Goal: Transaction & Acquisition: Purchase product/service

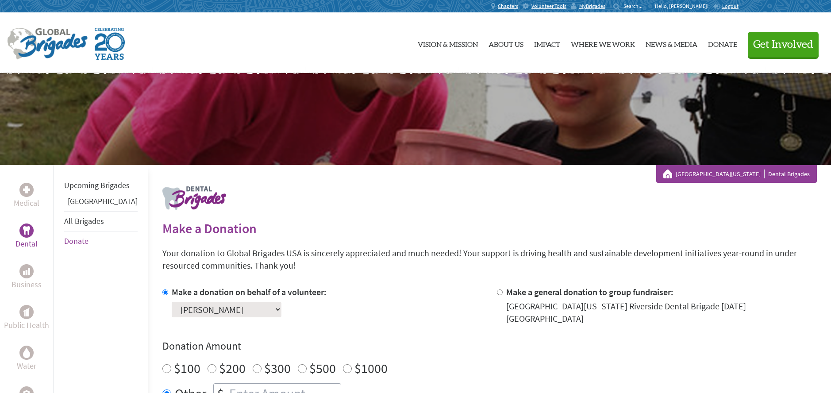
scroll to position [292, 0]
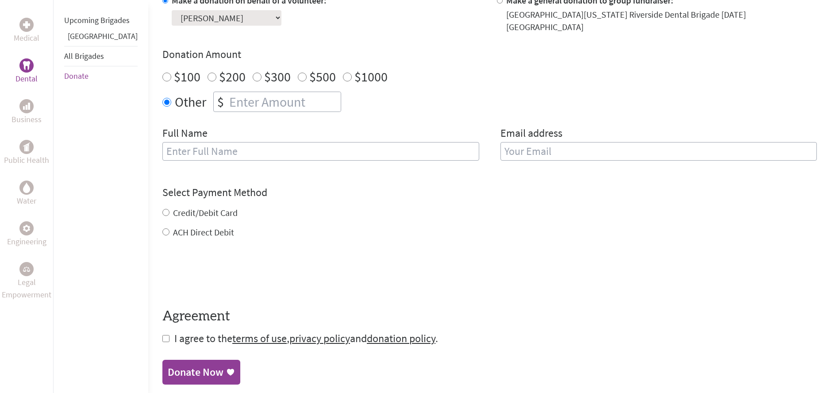
click at [257, 104] on input "number" at bounding box center [284, 101] width 113 height 19
type input "0"
type input "1250"
click at [323, 172] on form "Make a donation on behalf of a volunteer: Select a volunteer... [PERSON_NAME] G…" at bounding box center [489, 170] width 655 height 352
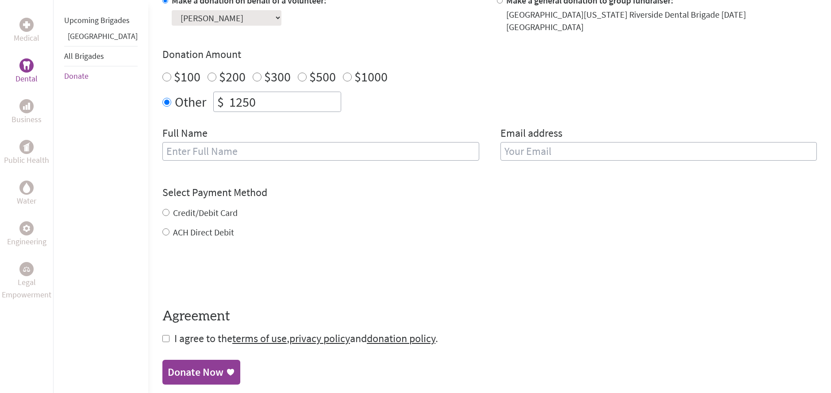
click at [331, 142] on input "text" at bounding box center [320, 151] width 317 height 19
type input "[PERSON_NAME]"
click at [221, 207] on div "Credit/Debit Card" at bounding box center [489, 213] width 655 height 12
click at [210, 207] on label "Credit/Debit Card" at bounding box center [205, 212] width 65 height 11
click at [170, 209] on input "Credit/Debit Card" at bounding box center [165, 212] width 7 height 7
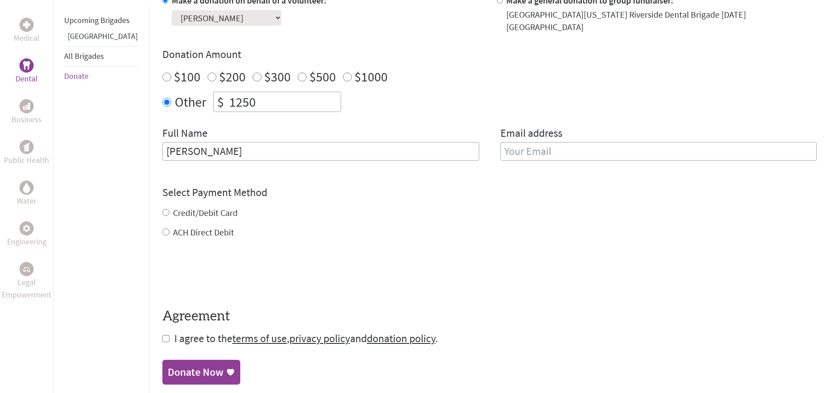
radio input "true"
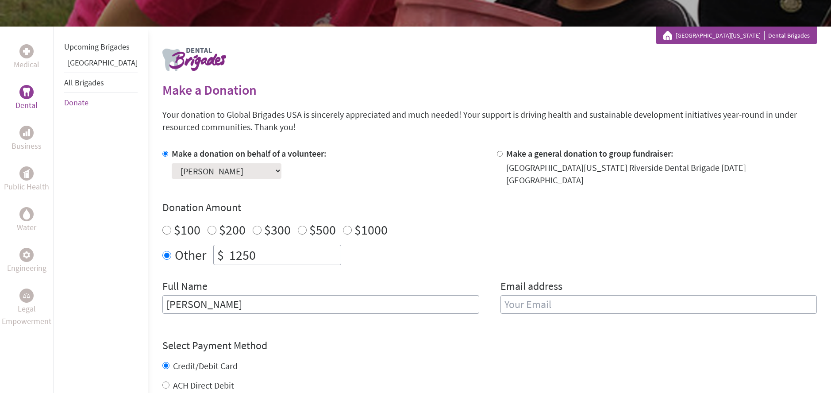
scroll to position [136, 0]
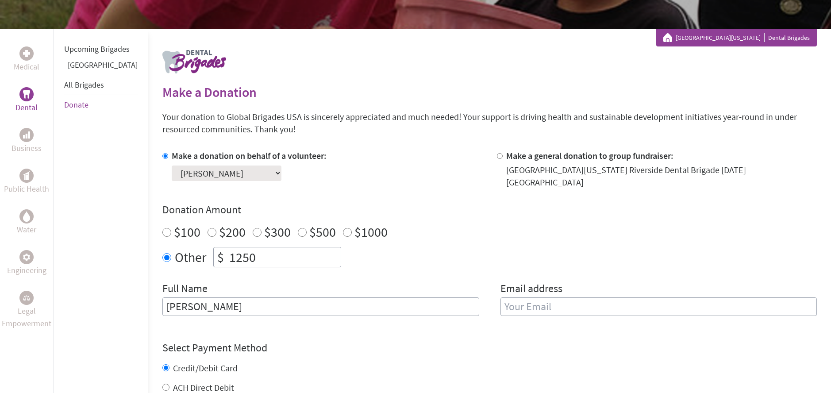
click at [227, 178] on select "Select a volunteer... [PERSON_NAME] Garha [PERSON_NAME] [PERSON_NAME] [PERSON_N…" at bounding box center [227, 173] width 110 height 15
click at [172, 166] on select "Select a volunteer... [PERSON_NAME] Garha [PERSON_NAME] [PERSON_NAME] [PERSON_N…" at bounding box center [227, 173] width 110 height 15
click at [560, 303] on input "email" at bounding box center [659, 306] width 317 height 19
type input "[EMAIL_ADDRESS][DOMAIN_NAME]"
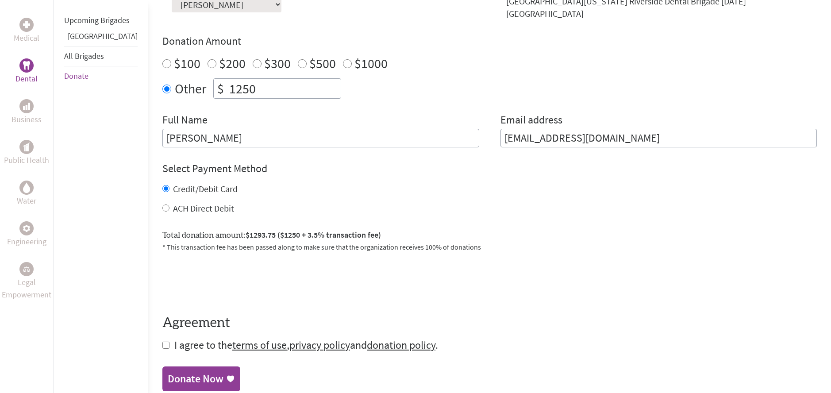
scroll to position [304, 0]
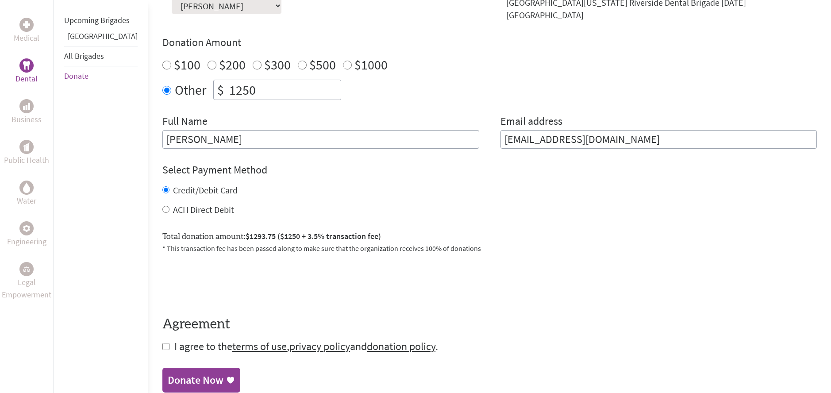
click at [176, 340] on span "I agree to the terms of use , privacy policy and donation policy ." at bounding box center [306, 347] width 264 height 14
click at [162, 344] on form "Make a donation on behalf of a volunteer: Select a volunteer... [PERSON_NAME] G…" at bounding box center [489, 167] width 655 height 371
click at [162, 343] on input "checkbox" at bounding box center [165, 346] width 7 height 7
checkbox input "true"
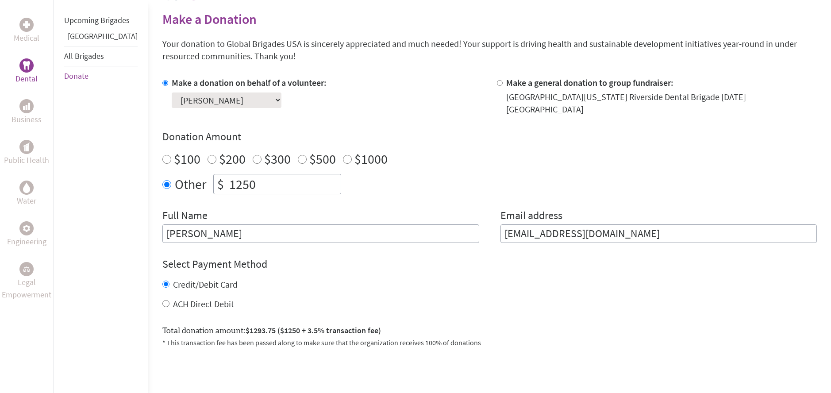
scroll to position [114, 0]
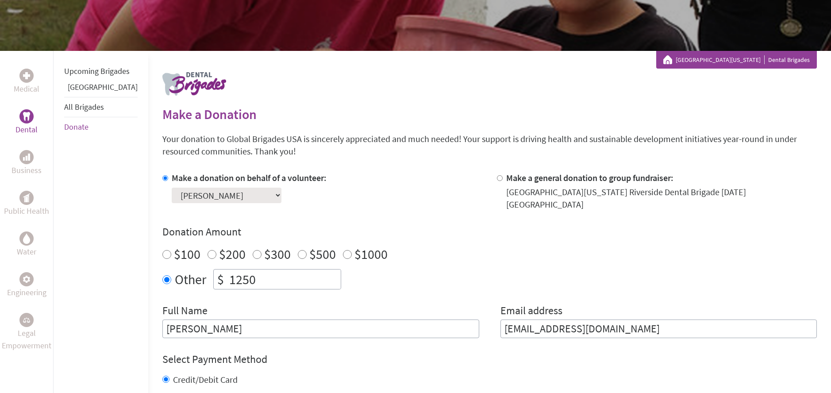
click at [644, 341] on form "Make a donation on behalf of a volunteer: Select a volunteer... [PERSON_NAME] G…" at bounding box center [489, 357] width 655 height 371
click at [638, 336] on form "Make a donation on behalf of a volunteer: Select a volunteer... [PERSON_NAME] G…" at bounding box center [489, 357] width 655 height 371
click at [634, 334] on form "Make a donation on behalf of a volunteer: Select a volunteer... [PERSON_NAME] G…" at bounding box center [489, 357] width 655 height 371
drag, startPoint x: 630, startPoint y: 331, endPoint x: 623, endPoint y: 328, distance: 7.1
click at [626, 329] on form "Make a donation on behalf of a volunteer: Select a volunteer... [PERSON_NAME] G…" at bounding box center [489, 357] width 655 height 371
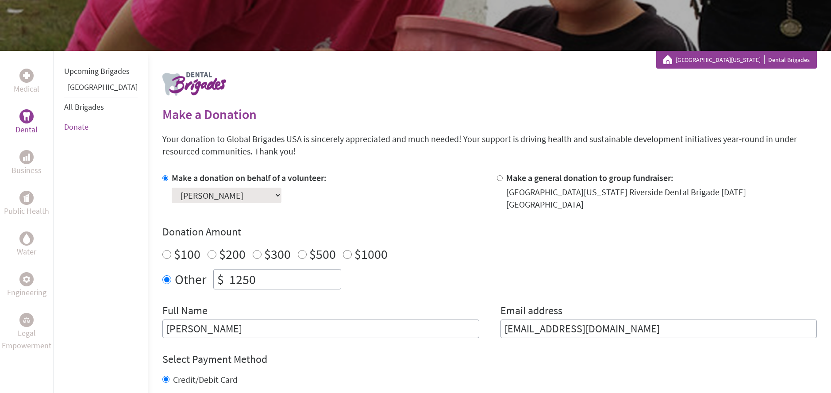
click at [622, 327] on input "[EMAIL_ADDRESS][DOMAIN_NAME]" at bounding box center [659, 329] width 317 height 19
drag, startPoint x: 606, startPoint y: 324, endPoint x: 390, endPoint y: 306, distance: 216.3
click at [390, 306] on div "Full Name [PERSON_NAME] Email address [EMAIL_ADDRESS][DOMAIN_NAME]" at bounding box center [489, 321] width 655 height 35
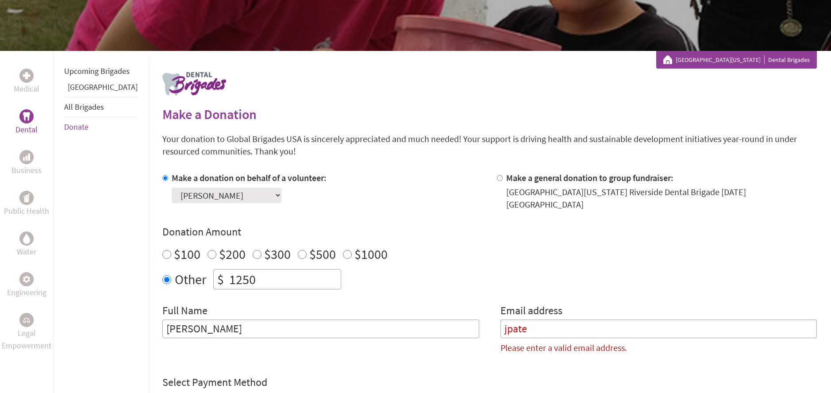
scroll to position [129, 0]
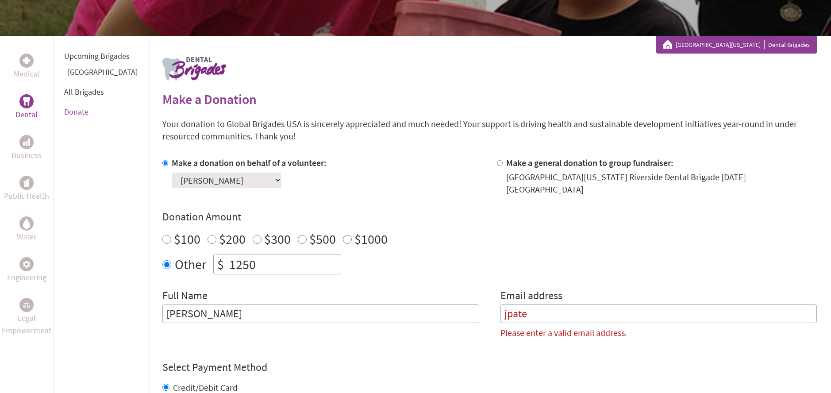
click at [586, 311] on input "jpate" at bounding box center [659, 314] width 317 height 19
type input "[EMAIL_ADDRESS][DOMAIN_NAME]"
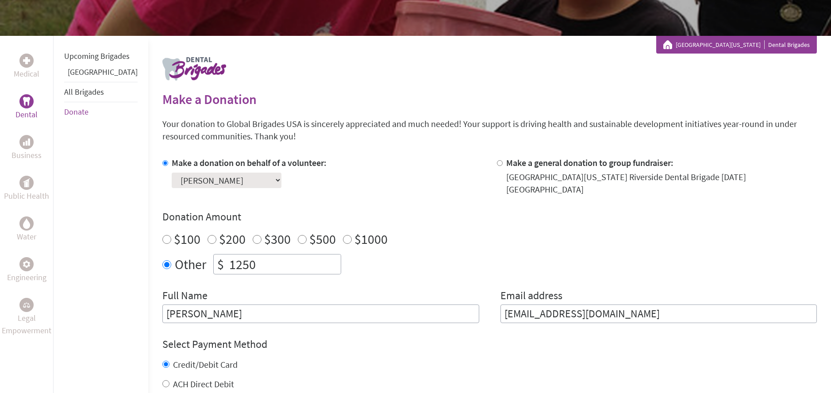
click at [523, 348] on div "Select Payment Method NOTE: American Express is not accepted. Please proceed no…" at bounding box center [489, 363] width 655 height 53
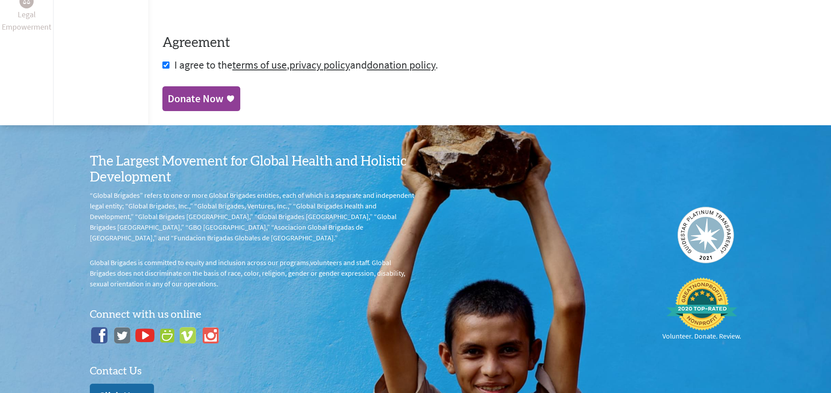
scroll to position [401, 0]
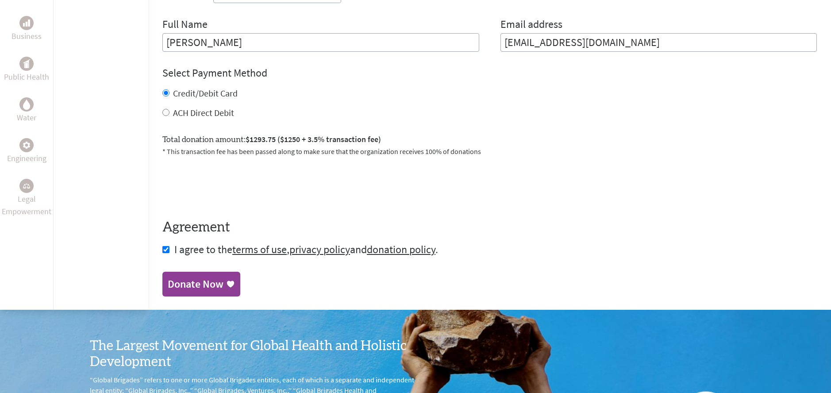
click at [204, 286] on link "Donate Now" at bounding box center [201, 284] width 78 height 25
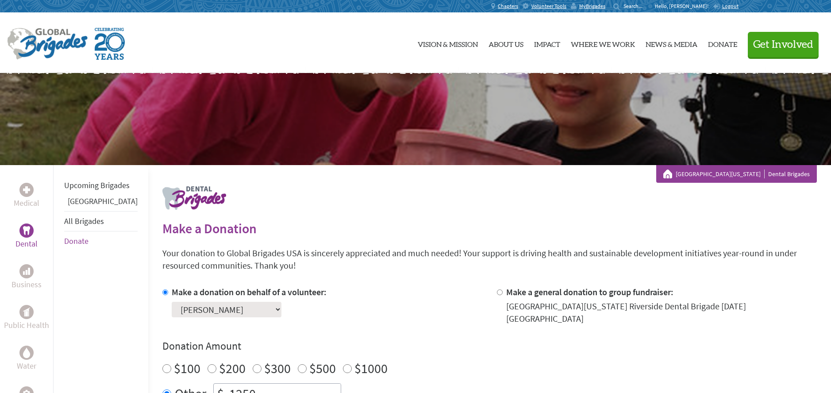
scroll to position [190, 0]
